Goal: Check status

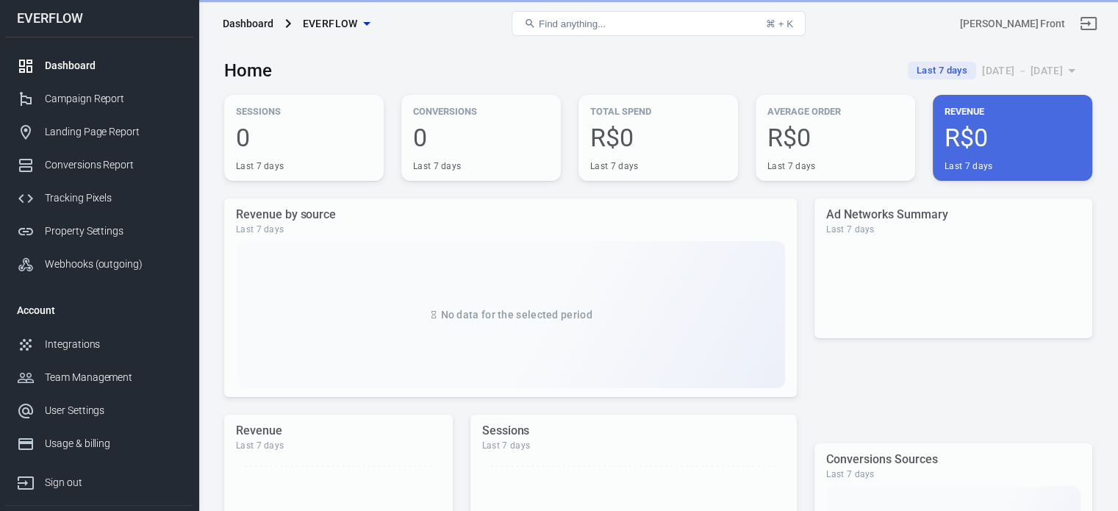
click at [1008, 71] on div "Last 7 days [DATE] － [DATE]" at bounding box center [994, 71] width 196 height 24
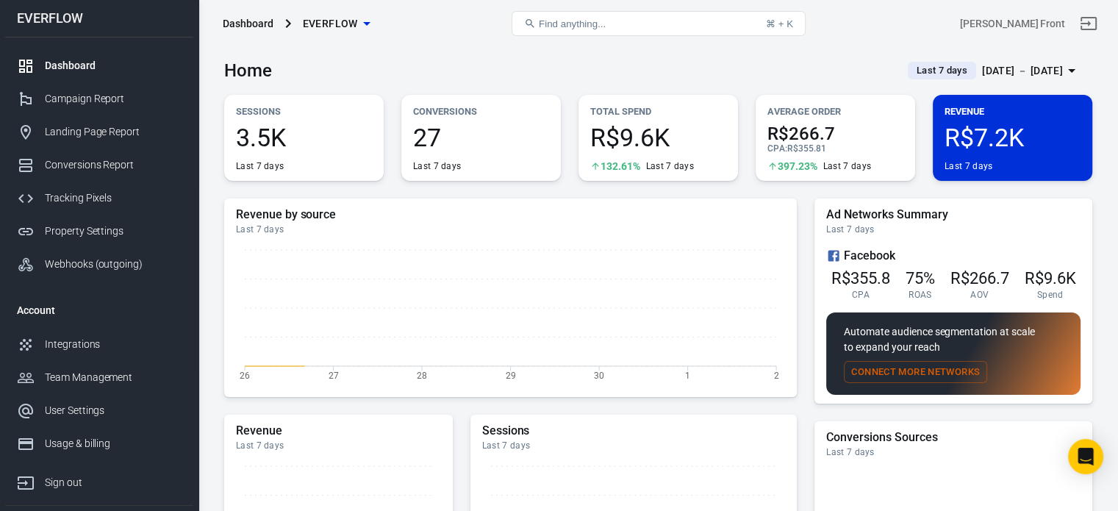
click at [985, 75] on div "[DATE] － [DATE]" at bounding box center [1022, 71] width 81 height 18
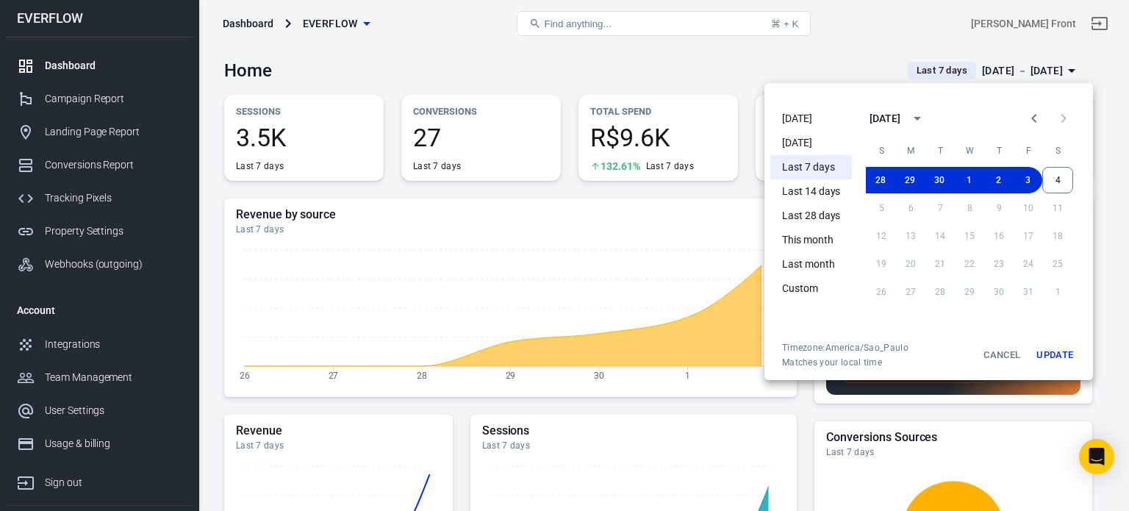
click at [791, 114] on li "[DATE]" at bounding box center [811, 119] width 82 height 24
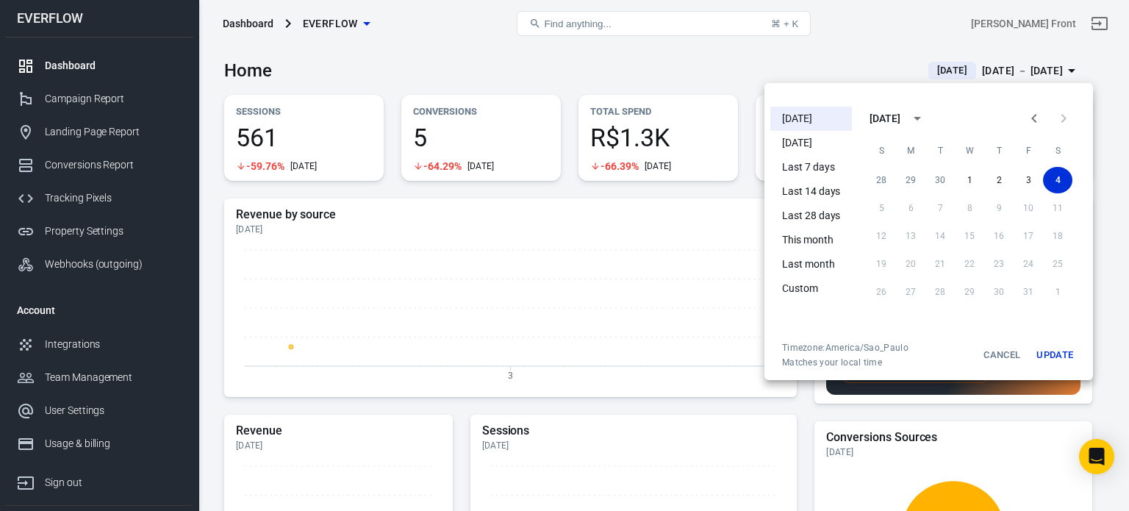
click at [712, 62] on div at bounding box center [564, 255] width 1129 height 511
